Goal: Task Accomplishment & Management: Complete application form

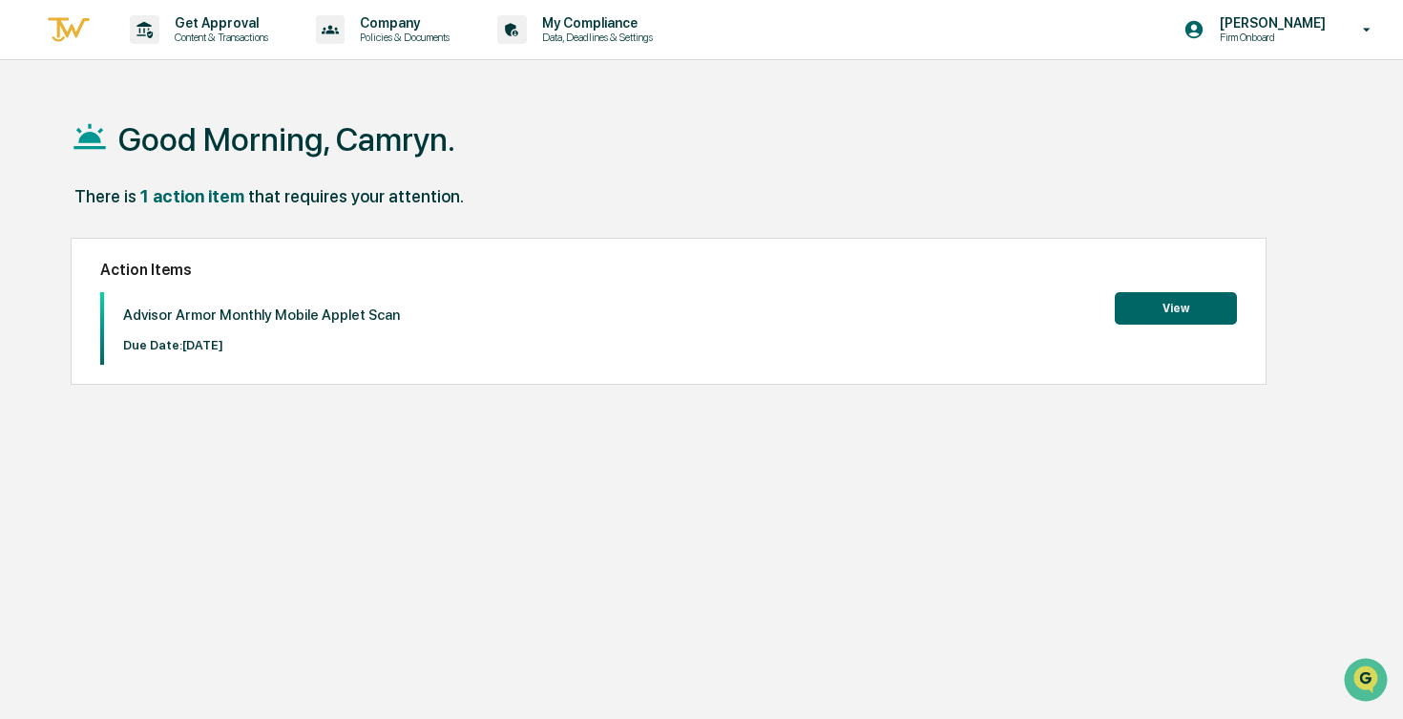
click at [1189, 303] on button "View" at bounding box center [1176, 308] width 122 height 32
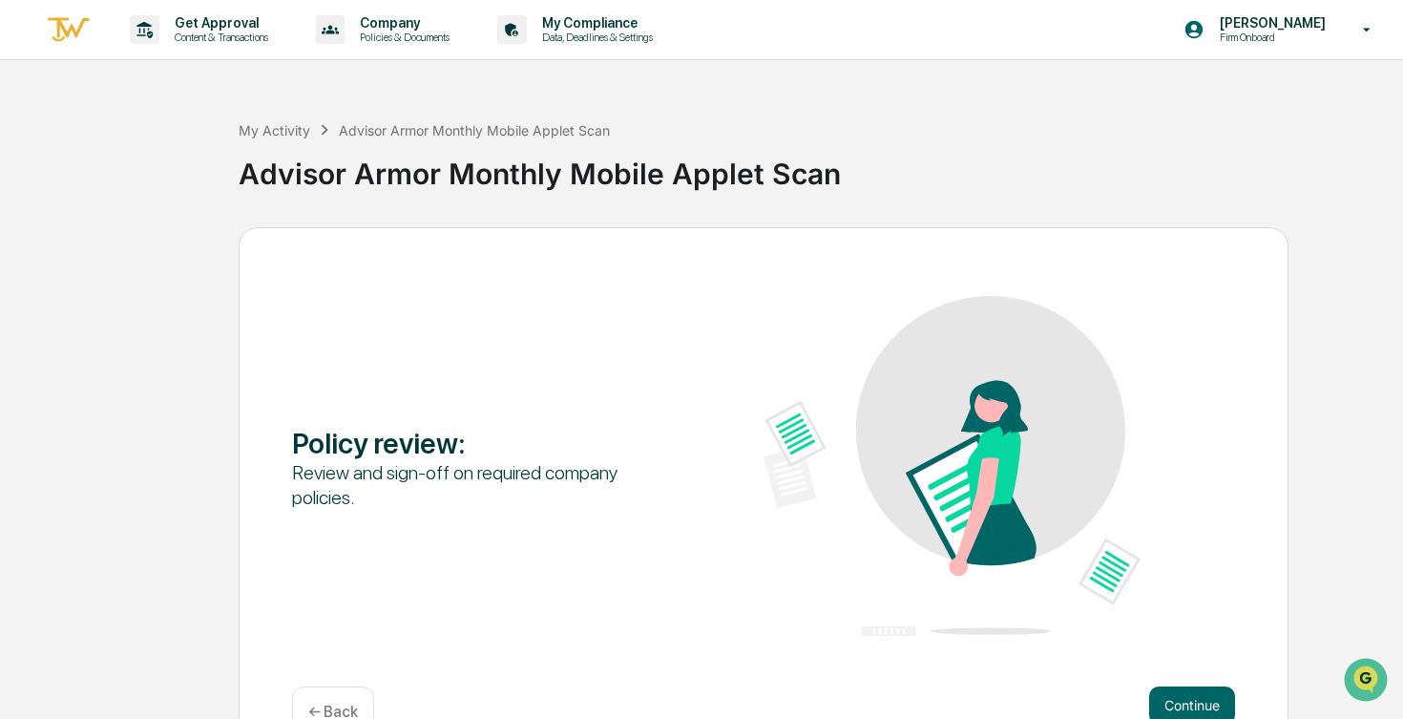
scroll to position [51, 0]
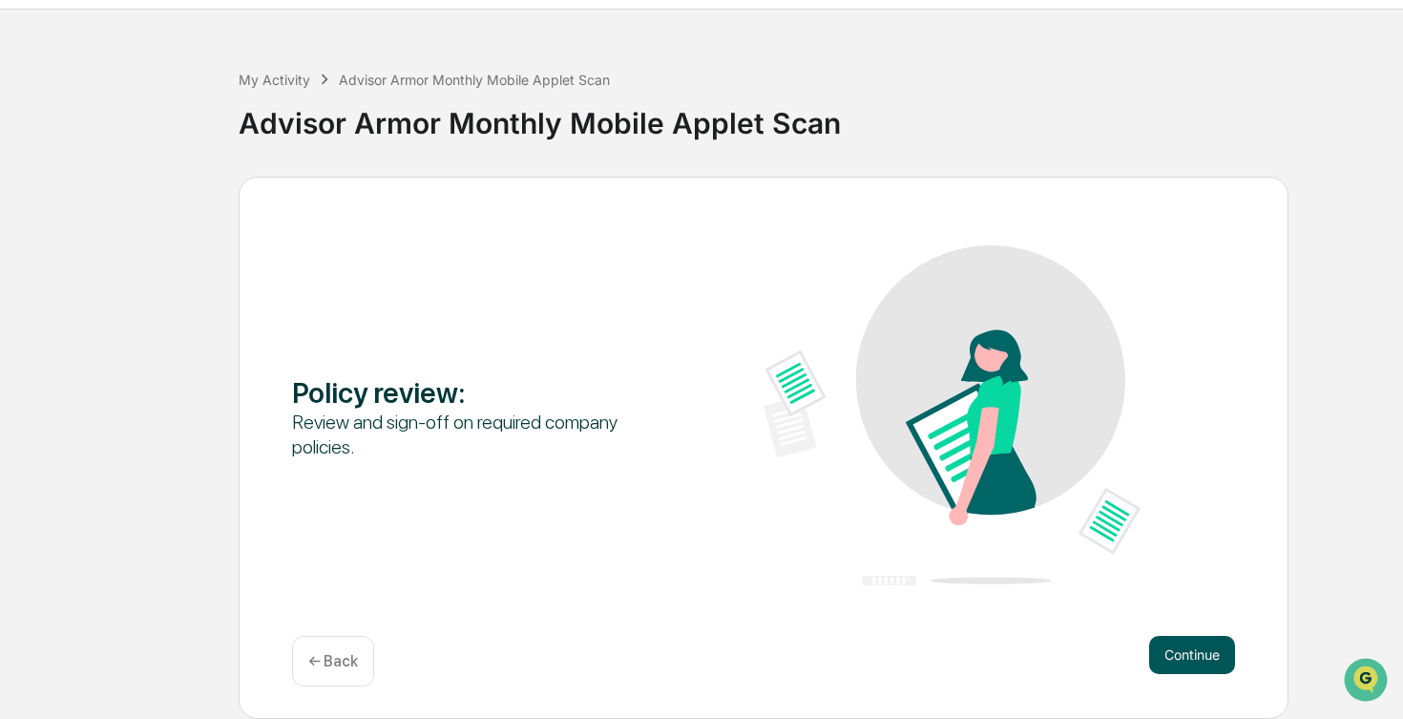
click at [1173, 658] on button "Continue" at bounding box center [1192, 655] width 86 height 38
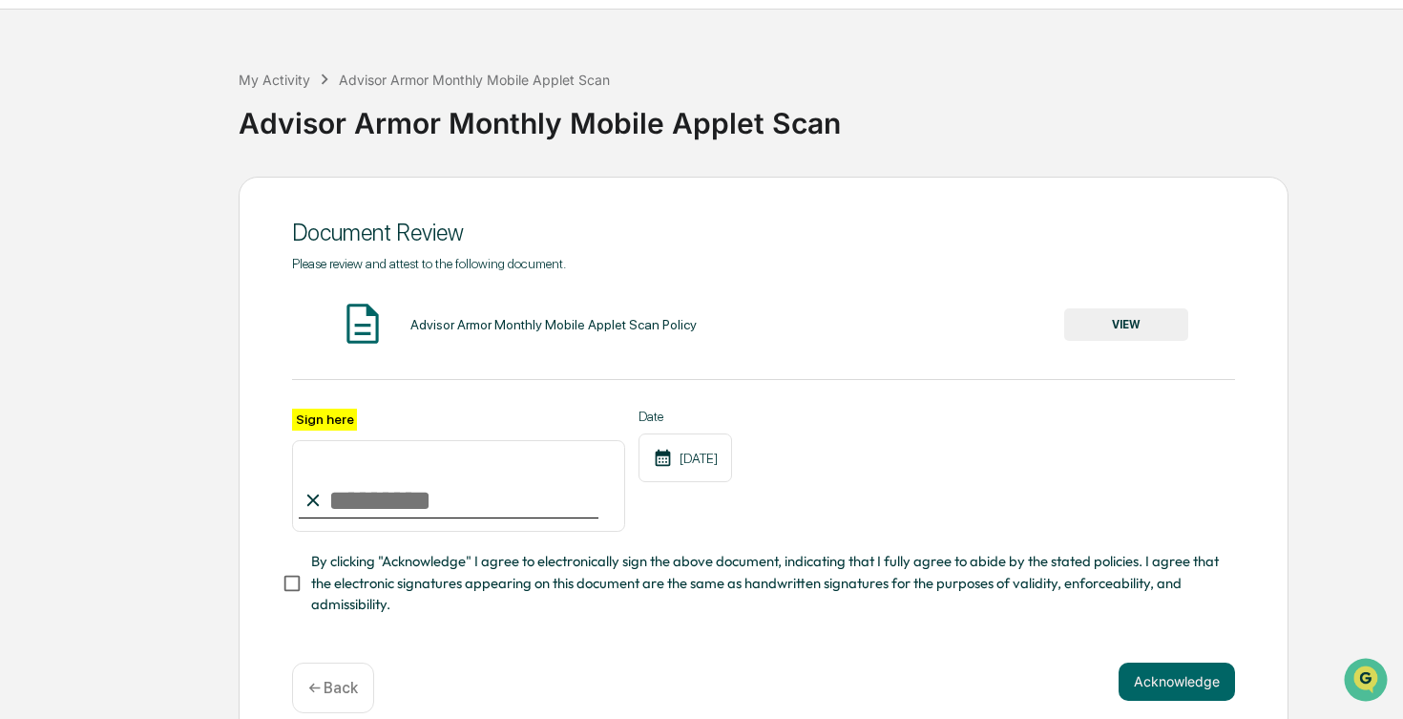
click at [1125, 328] on button "VIEW" at bounding box center [1126, 324] width 124 height 32
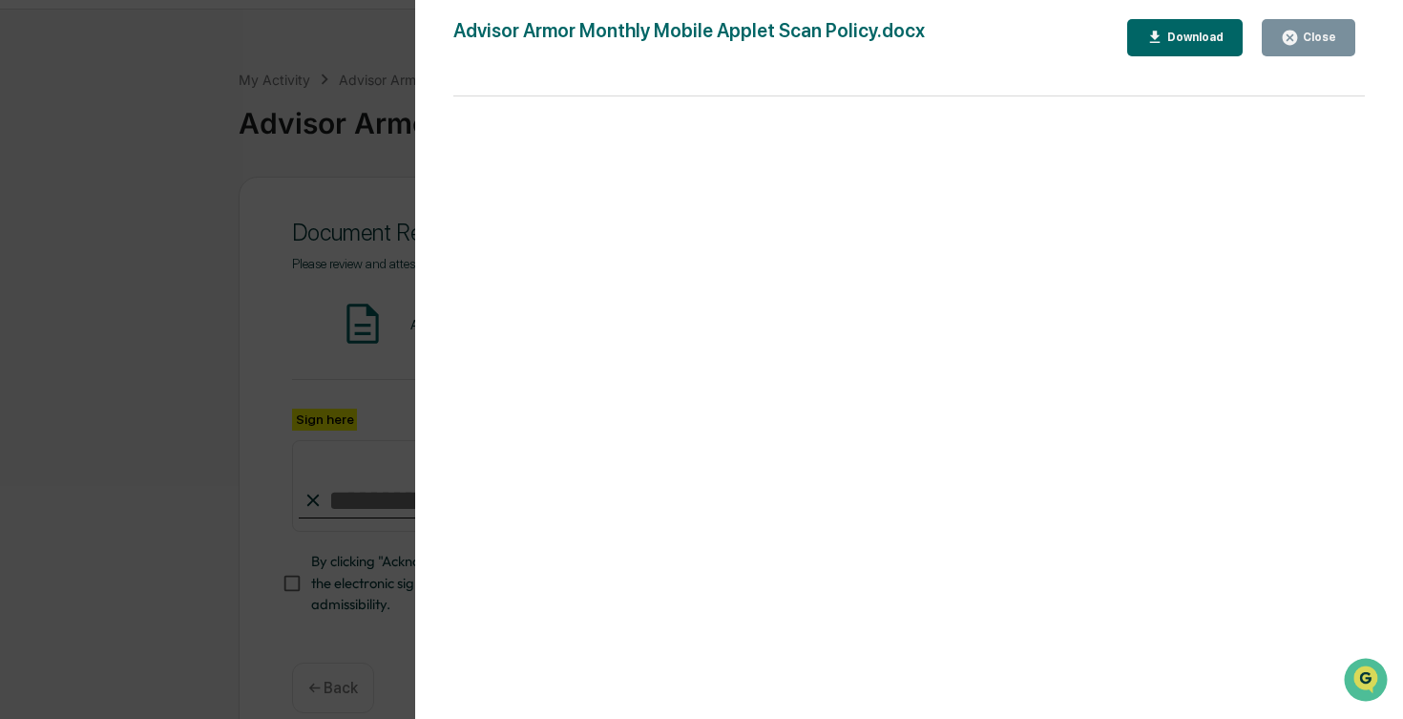
click at [1311, 50] on button "Close" at bounding box center [1309, 37] width 94 height 37
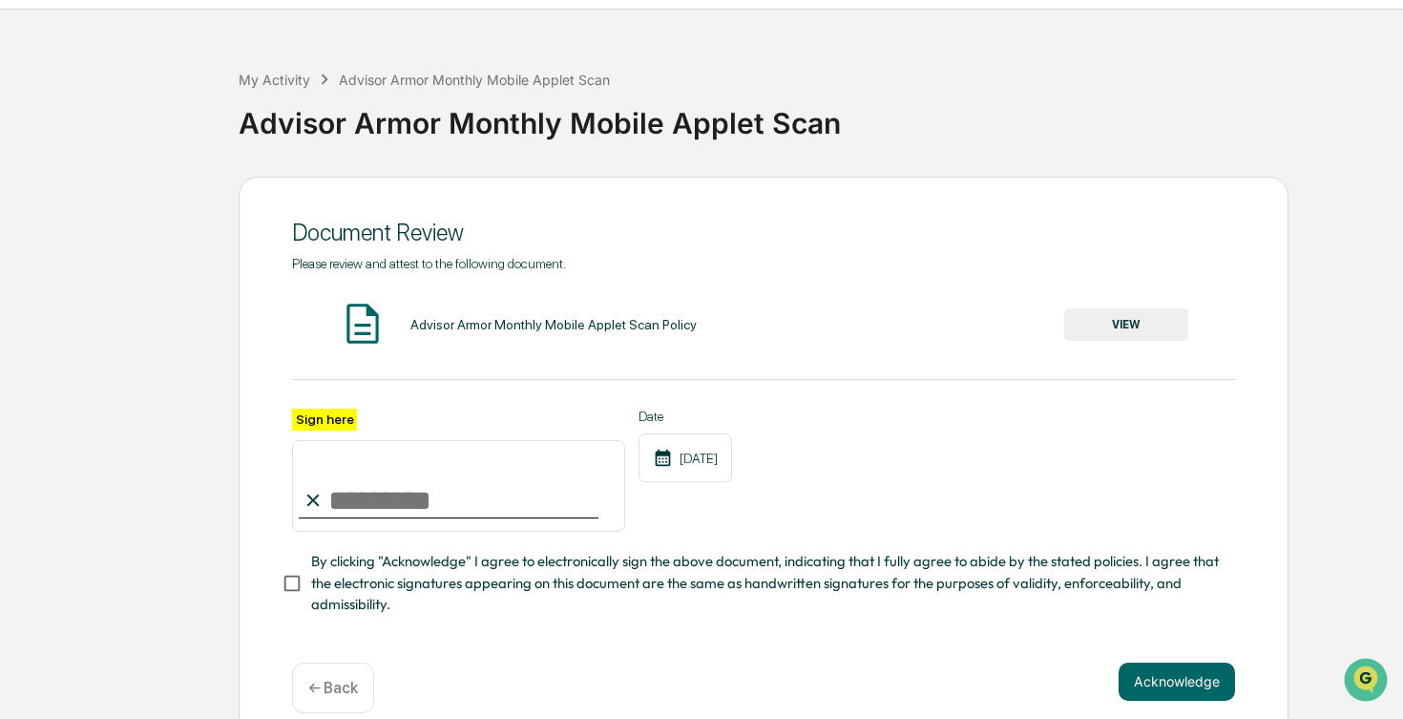
click at [360, 503] on input "Sign here" at bounding box center [458, 486] width 333 height 92
type input "*"
type input "**********"
click at [324, 578] on span "By clicking "Acknowledge" I agree to electronically sign the above document, in…" at bounding box center [765, 583] width 909 height 64
click at [1185, 684] on button "Acknowledge" at bounding box center [1177, 681] width 116 height 38
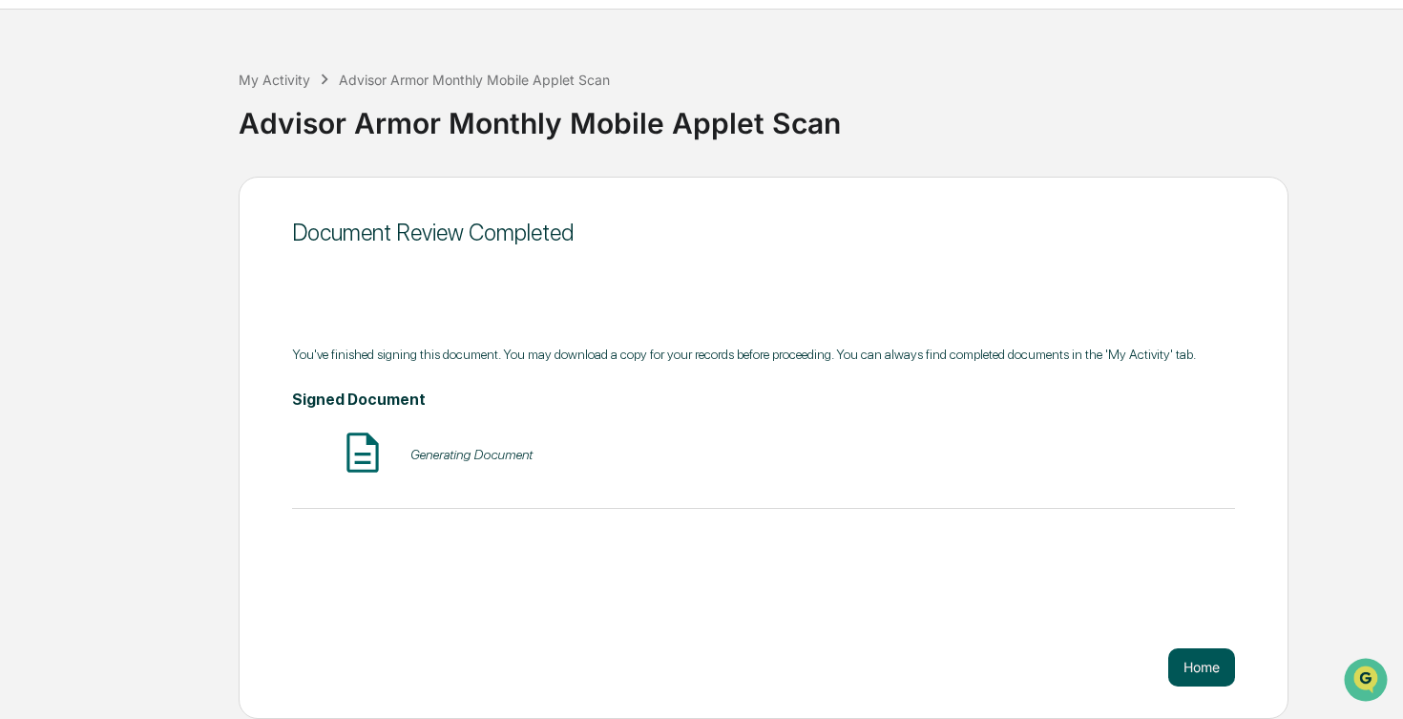
click at [1188, 658] on button "Home" at bounding box center [1201, 667] width 67 height 38
